Goal: Check status: Check status

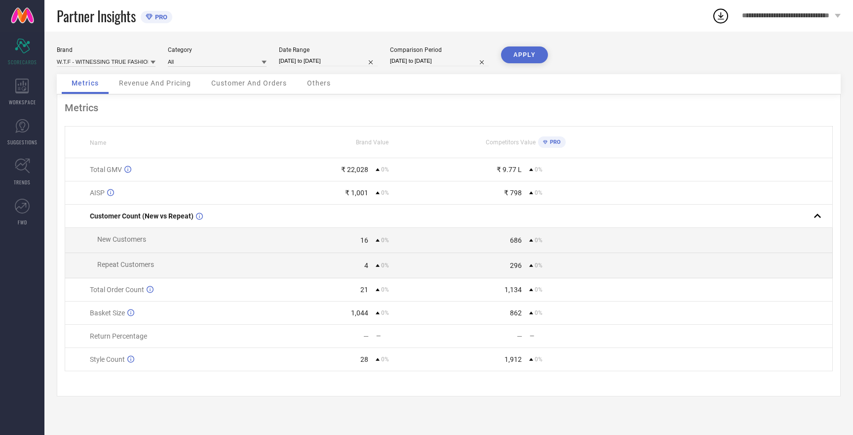
click at [315, 57] on input "[DATE] to [DATE]" at bounding box center [328, 61] width 99 height 10
select select "7"
select select "2025"
select select "8"
select select "2025"
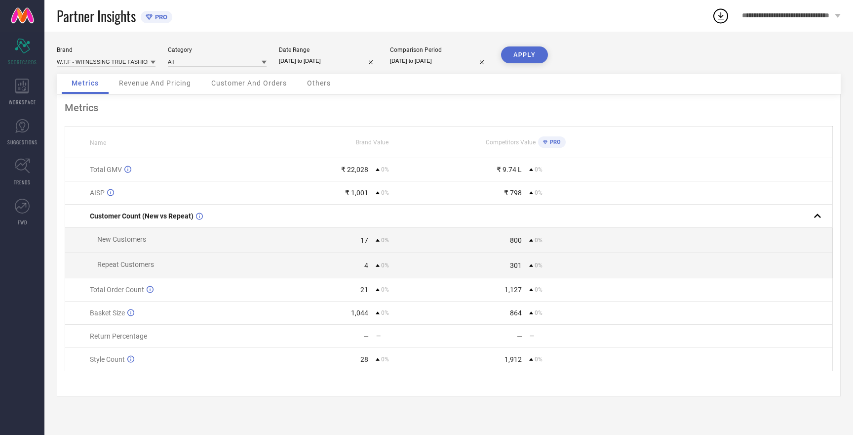
click at [298, 60] on input "[DATE] to [DATE]" at bounding box center [328, 61] width 99 height 10
select select "7"
select select "2025"
select select "8"
select select "2025"
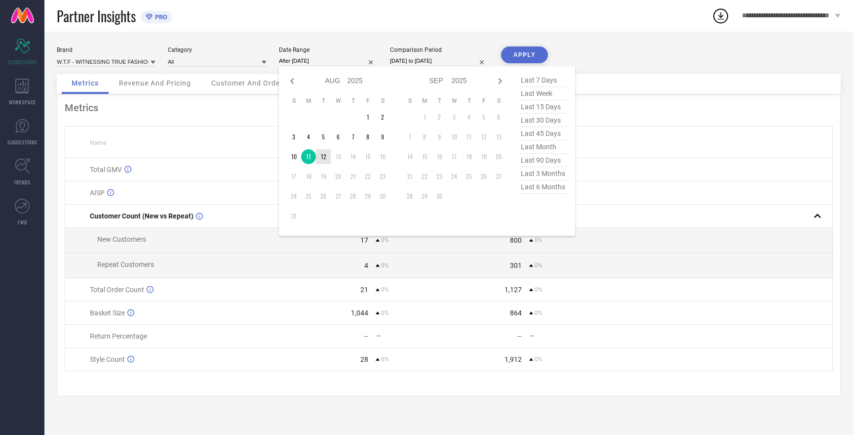
click at [326, 158] on td "12" at bounding box center [323, 156] width 15 height 15
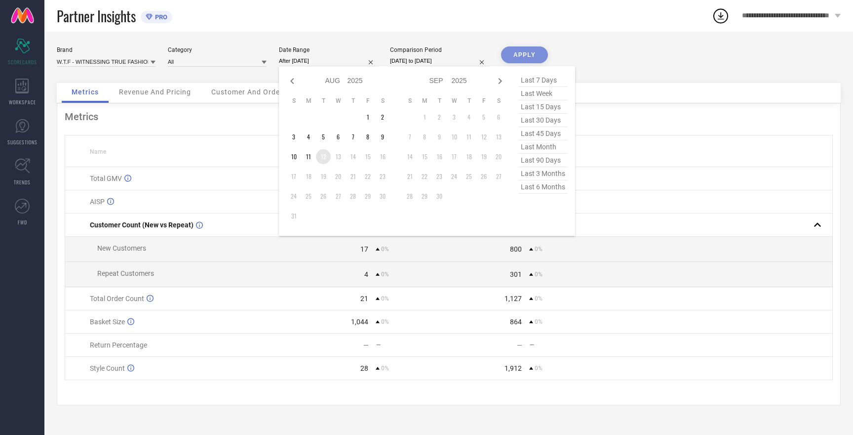
type input "[DATE] to [DATE]"
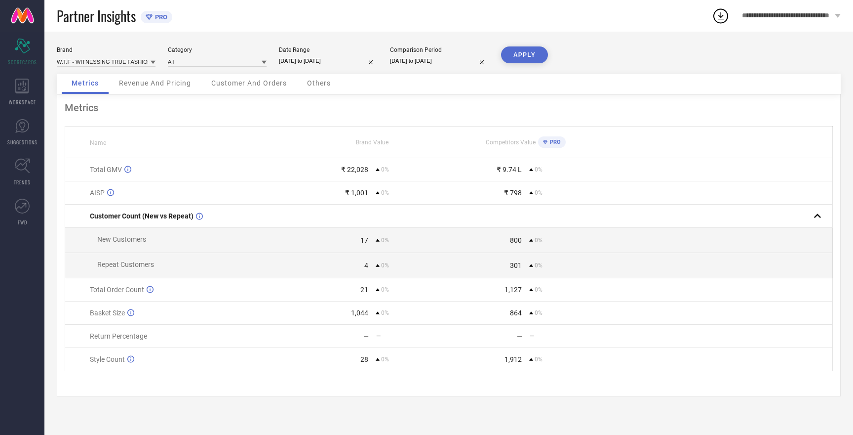
click at [432, 61] on input "[DATE] to [DATE]" at bounding box center [439, 61] width 99 height 10
select select "7"
select select "2025"
select select "8"
select select "2025"
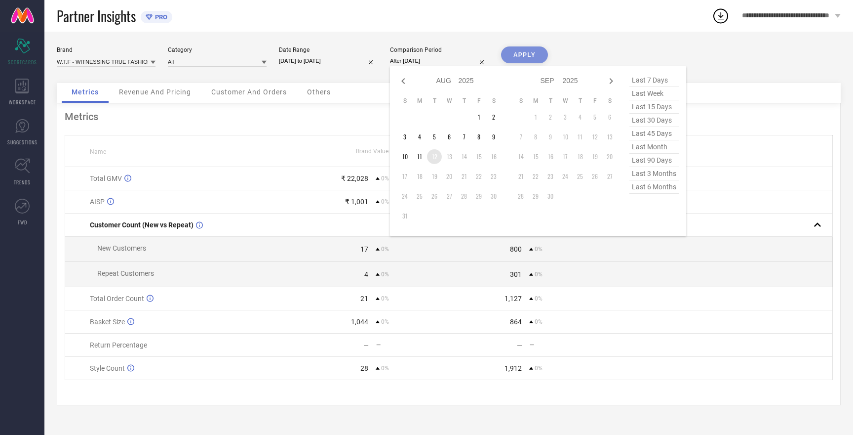
click at [437, 158] on td "12" at bounding box center [434, 156] width 15 height 15
type input "[DATE] to [DATE]"
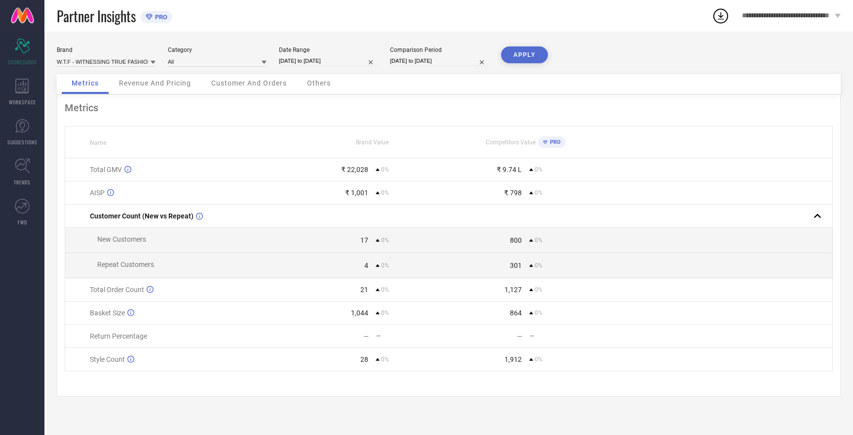
click at [530, 56] on button "APPLY" at bounding box center [524, 54] width 47 height 17
